Goal: Information Seeking & Learning: Learn about a topic

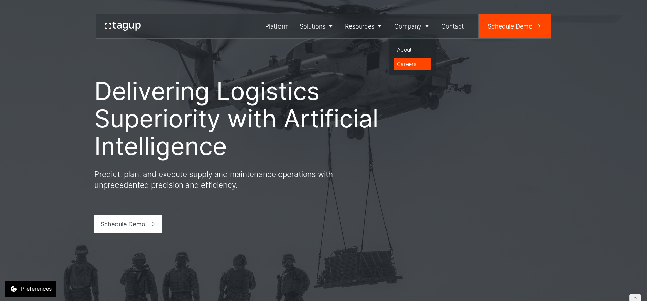
click at [403, 65] on div "Careers" at bounding box center [412, 64] width 31 height 8
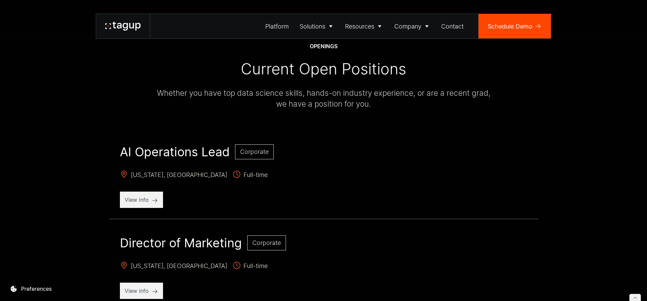
scroll to position [330, 0]
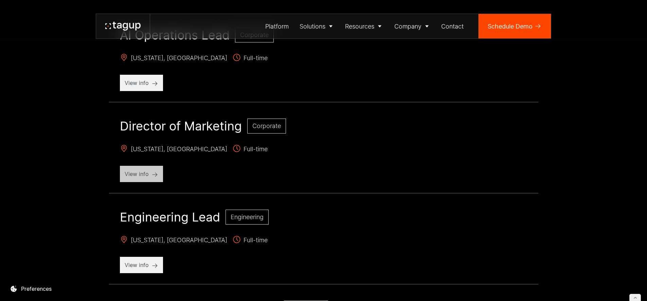
click at [142, 178] on p "View info" at bounding box center [142, 174] width 34 height 8
